Goal: Transaction & Acquisition: Obtain resource

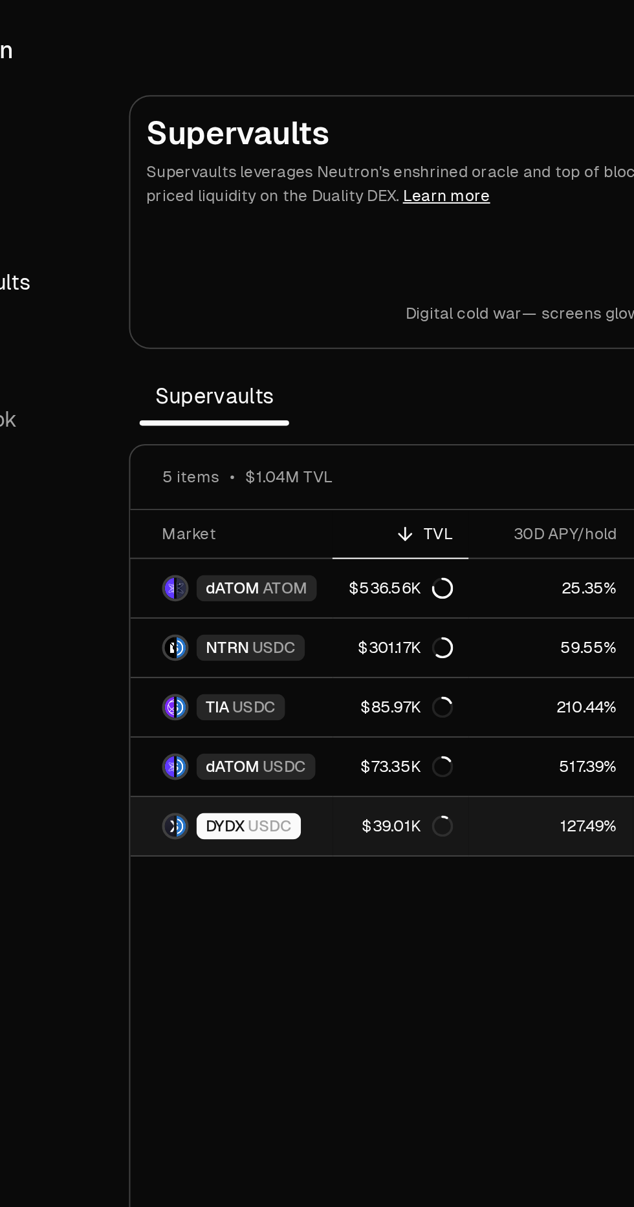
click at [228, 400] on span "USDC" at bounding box center [223, 404] width 21 height 10
